Goal: Task Accomplishment & Management: Manage account settings

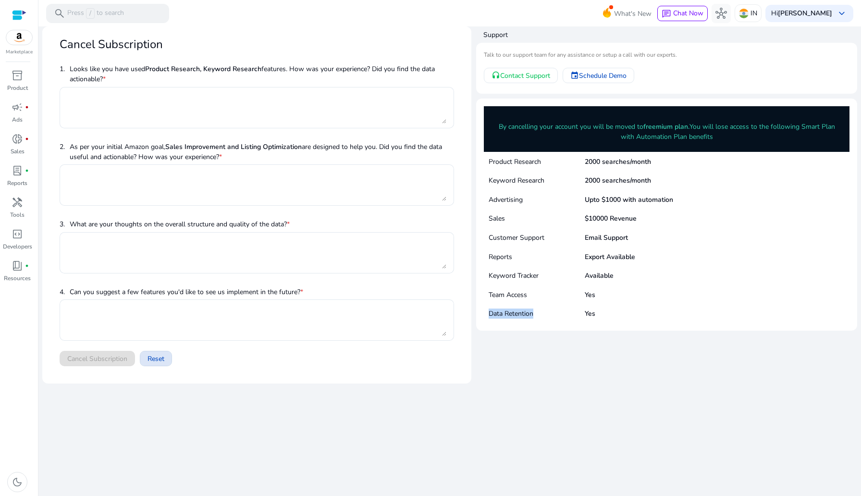
click at [151, 354] on span "Reset" at bounding box center [155, 359] width 17 height 10
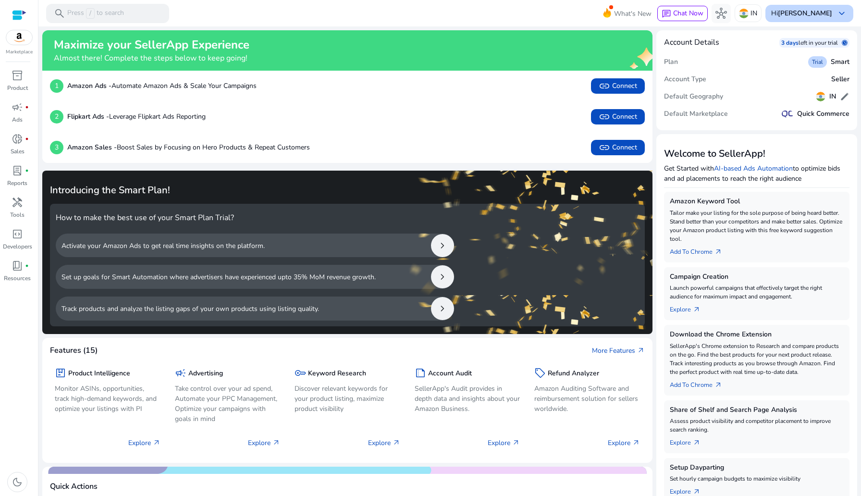
click at [822, 14] on b "[PERSON_NAME]" at bounding box center [805, 13] width 54 height 9
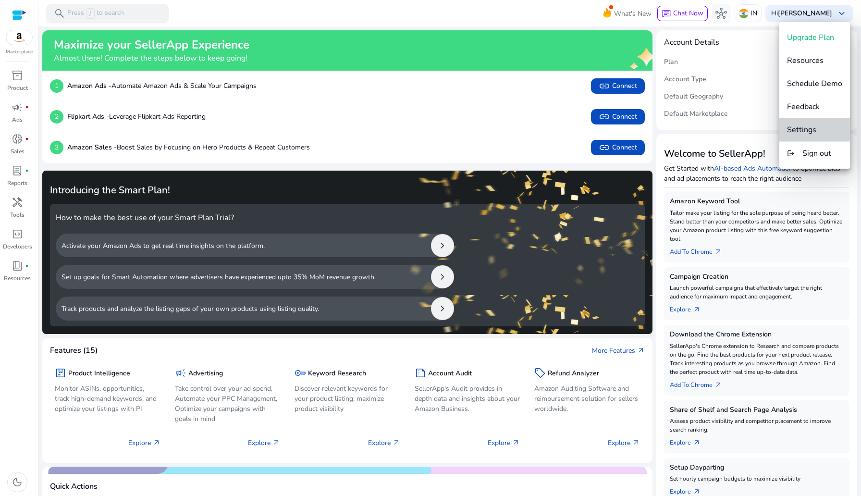
click at [814, 127] on span "Settings" at bounding box center [801, 129] width 29 height 11
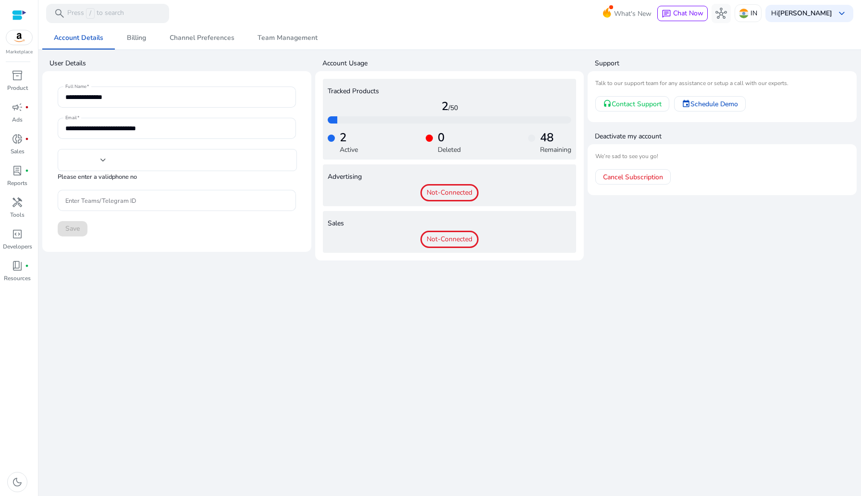
type input "***"
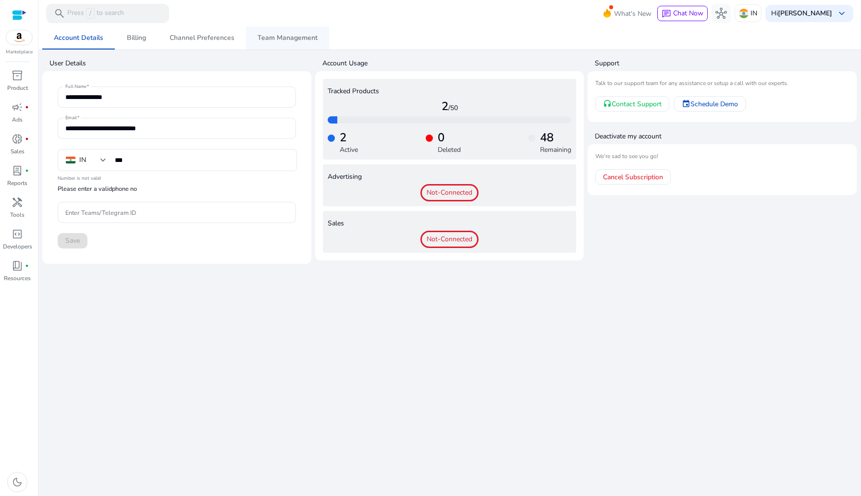
click at [280, 48] on span "Team Management" at bounding box center [287, 37] width 60 height 23
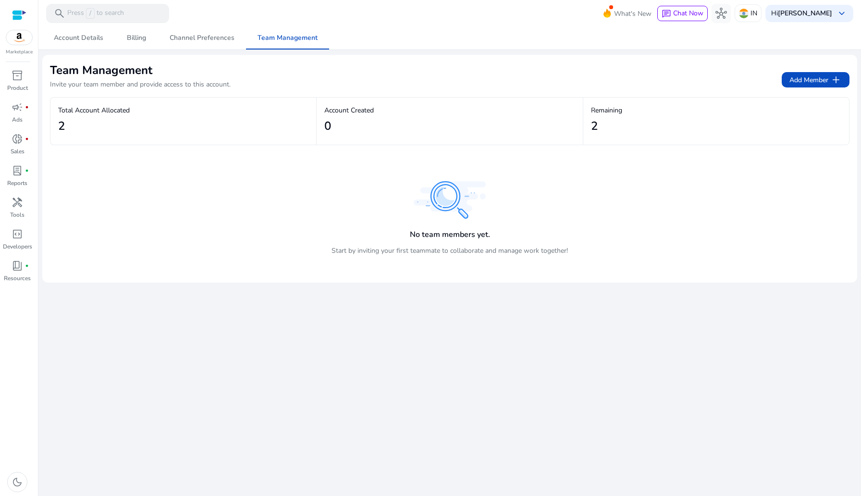
click at [61, 130] on h2 "2" at bounding box center [61, 126] width 7 height 14
click at [810, 14] on b "[PERSON_NAME]" at bounding box center [805, 13] width 54 height 9
